Goal: Task Accomplishment & Management: Manage account settings

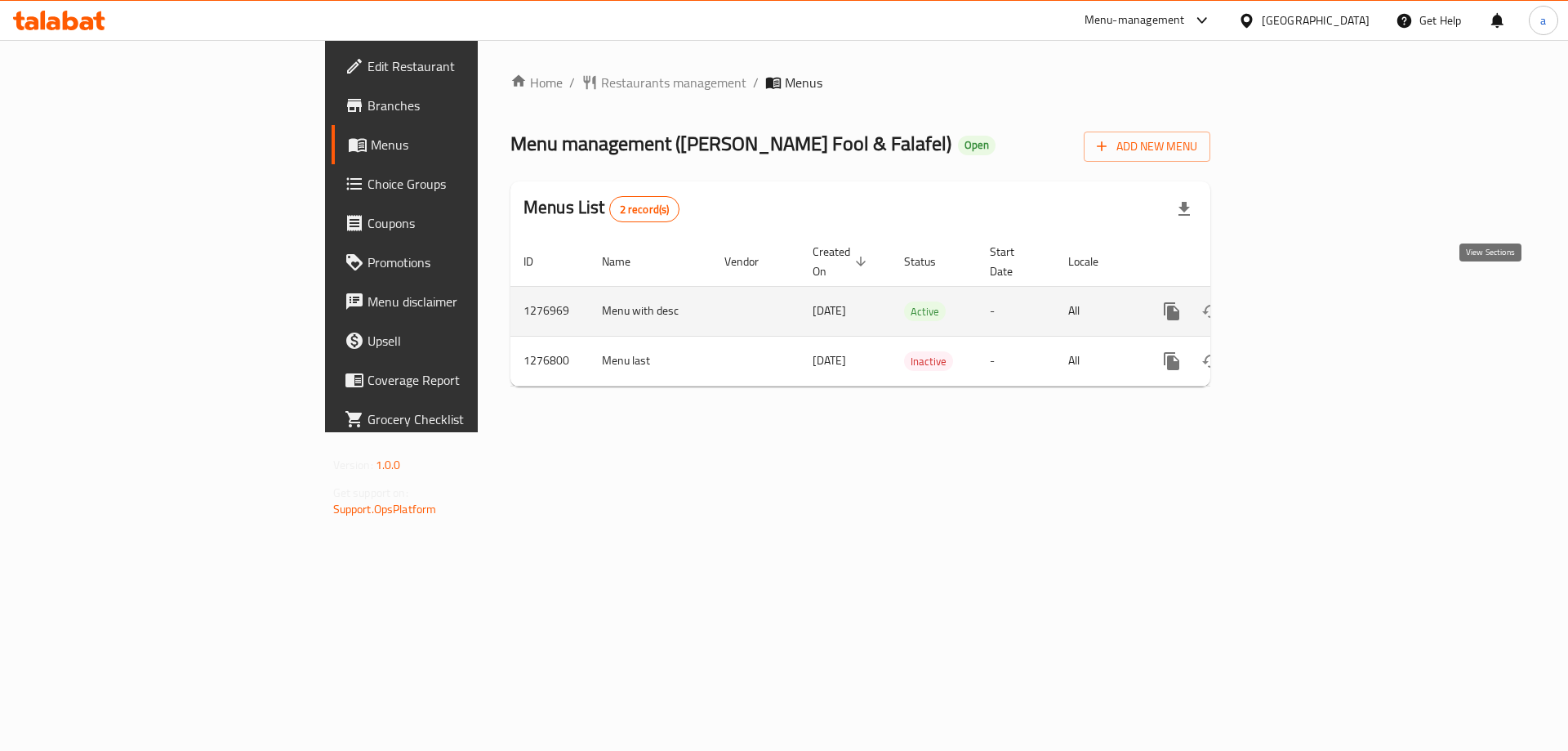
click at [1299, 301] on icon "enhanced table" at bounding box center [1289, 311] width 19 height 19
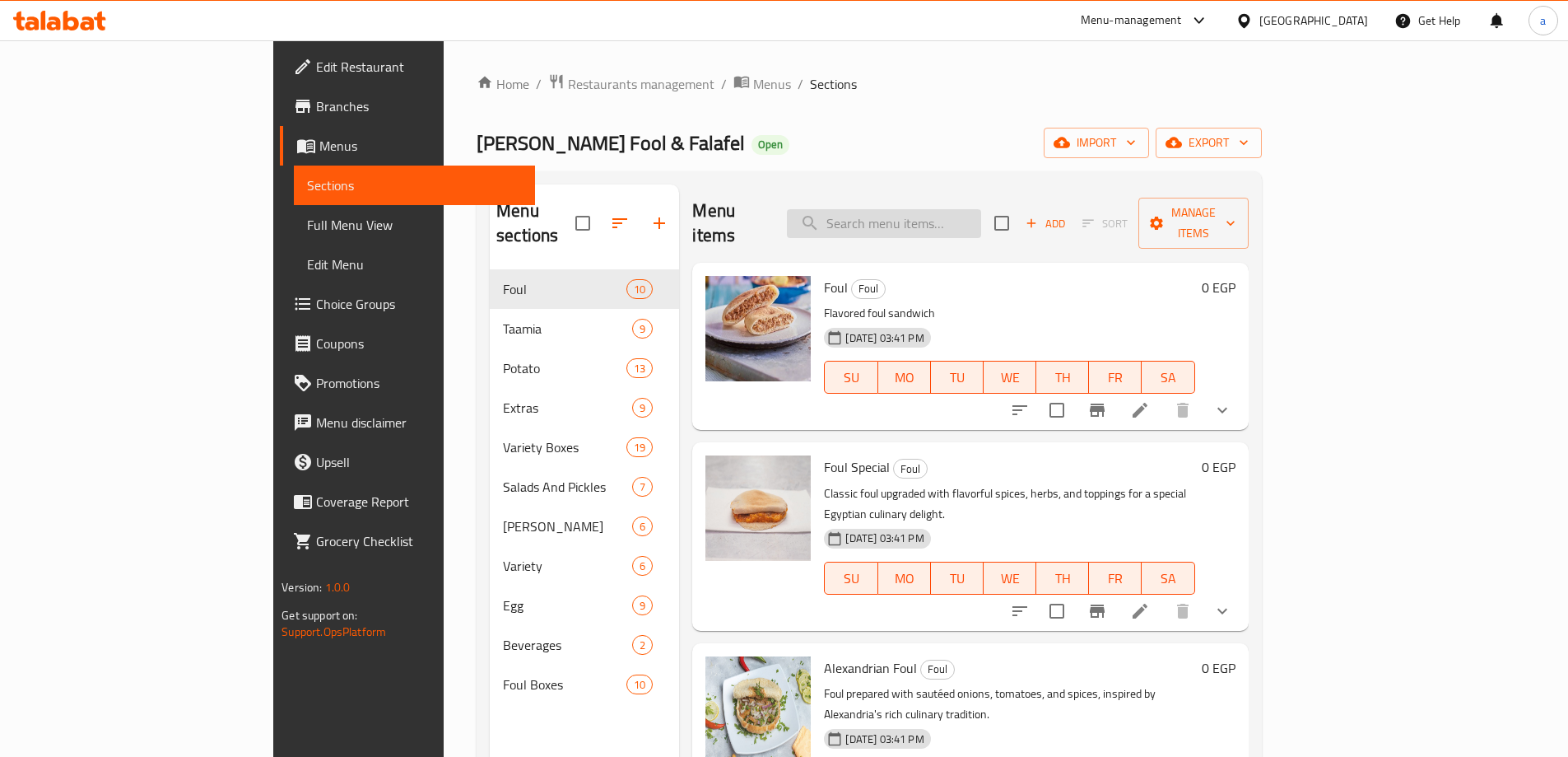
click at [917, 213] on input "search" at bounding box center [884, 223] width 194 height 29
paste input "Foul Special"
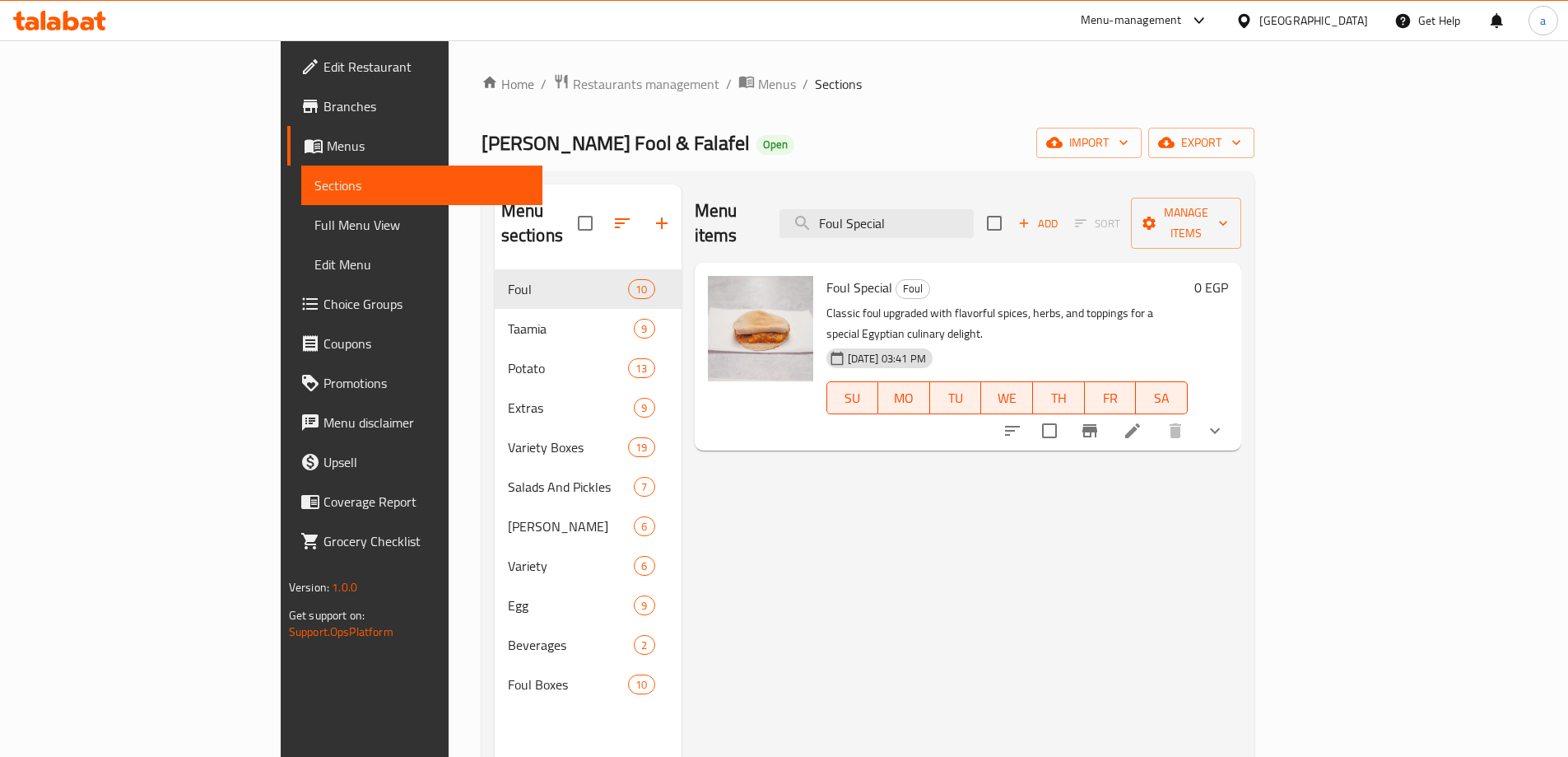
type input "Foul Special"
click at [1142, 420] on icon at bounding box center [1133, 430] width 19 height 19
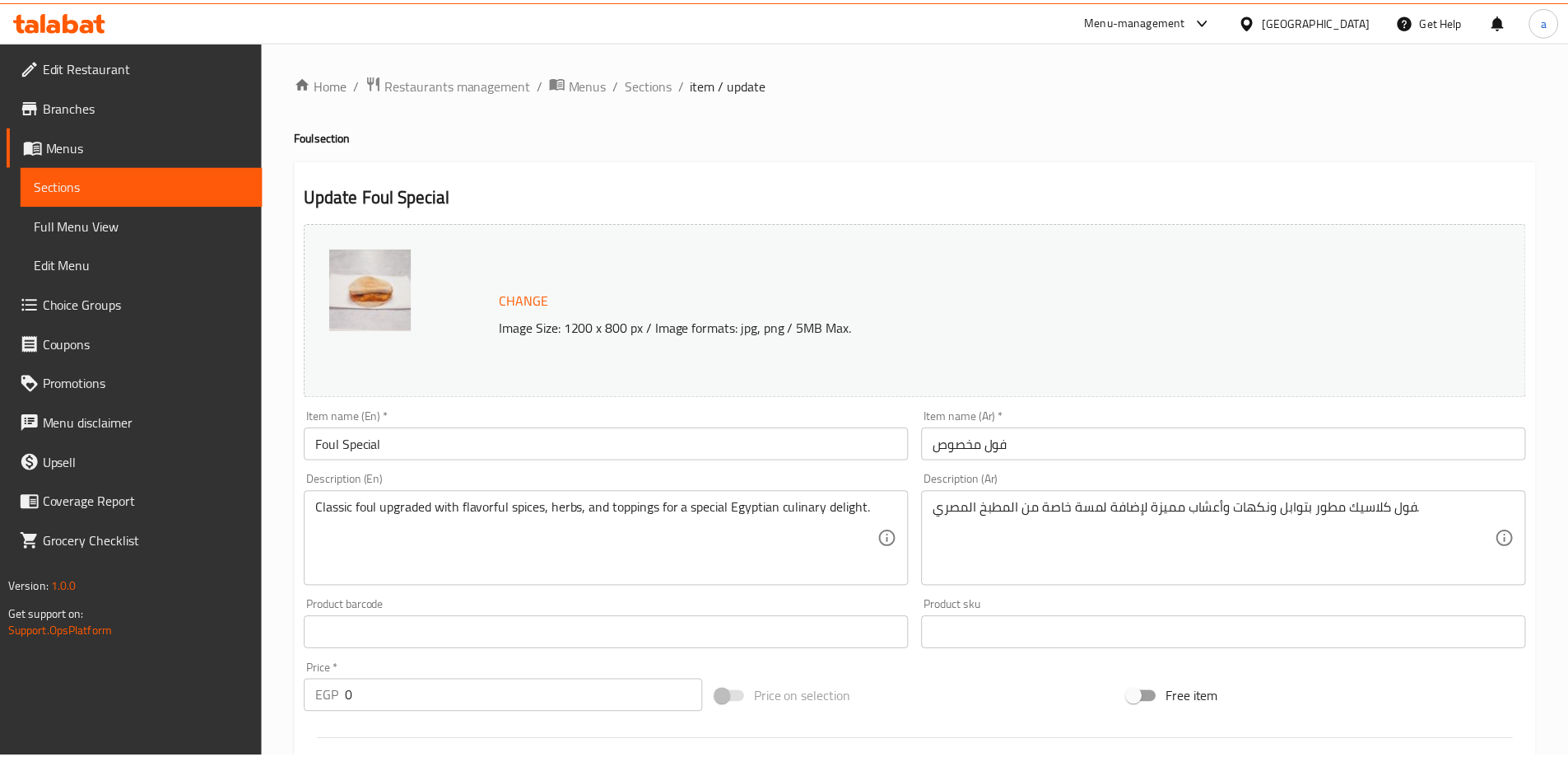
scroll to position [468, 0]
